Goal: Task Accomplishment & Management: Use online tool/utility

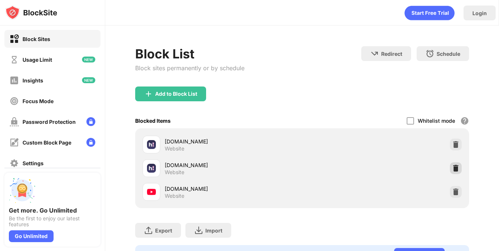
click at [452, 166] on img at bounding box center [455, 167] width 7 height 7
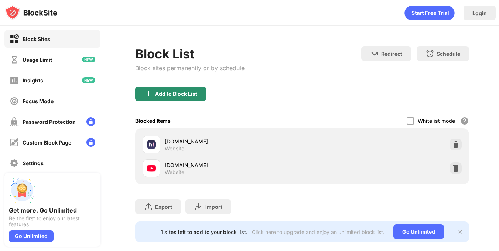
click at [168, 95] on div "Add to Block List" at bounding box center [176, 94] width 42 height 6
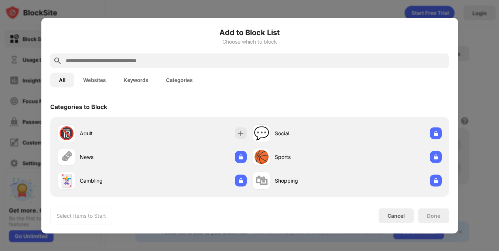
click at [189, 57] on input "text" at bounding box center [255, 60] width 381 height 9
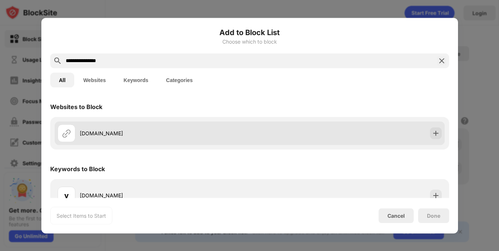
type input "**********"
click at [158, 134] on div "[DOMAIN_NAME]" at bounding box center [165, 133] width 170 height 8
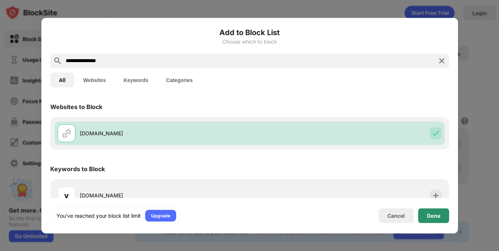
click at [446, 221] on div "Done" at bounding box center [433, 215] width 31 height 15
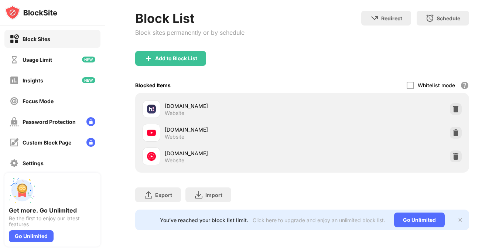
scroll to position [6, 0]
